Goal: Navigation & Orientation: Find specific page/section

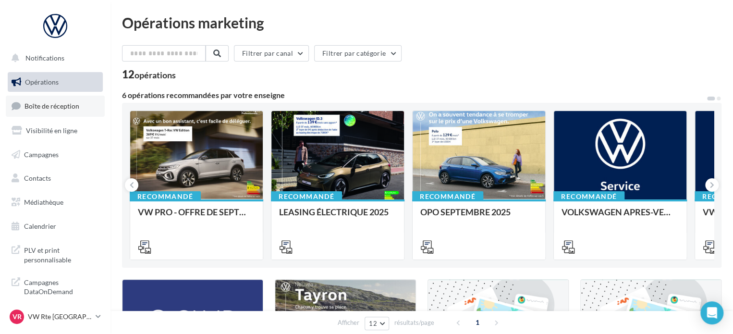
click at [73, 112] on link "Boîte de réception" at bounding box center [55, 106] width 99 height 21
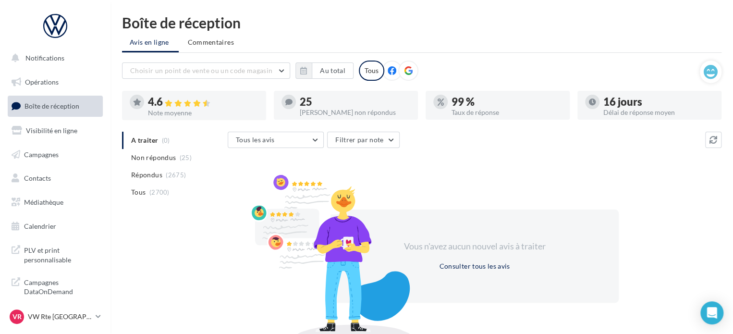
scroll to position [8, 0]
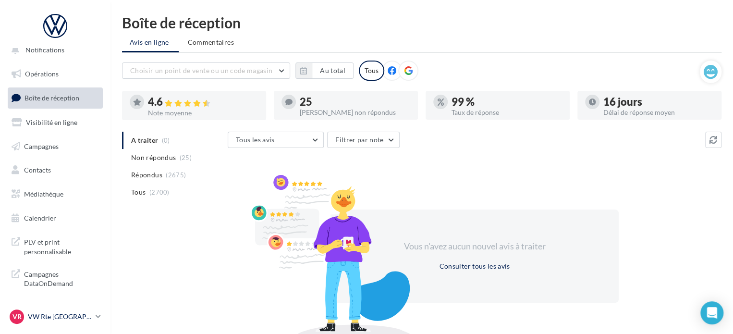
click at [87, 313] on p "VW Rte [GEOGRAPHIC_DATA]" at bounding box center [60, 317] width 64 height 10
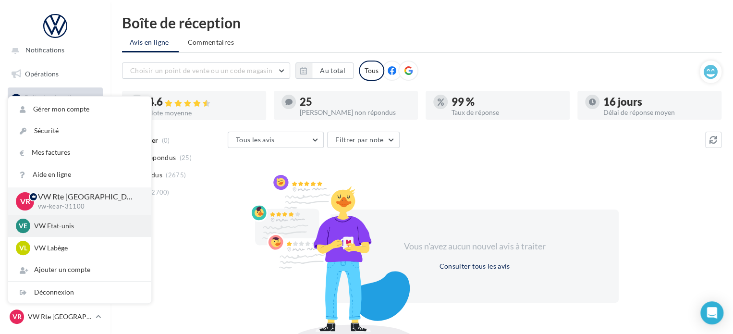
click at [48, 222] on p "VW Etat-unis" at bounding box center [87, 226] width 106 height 10
